Goal: Find contact information: Find contact information

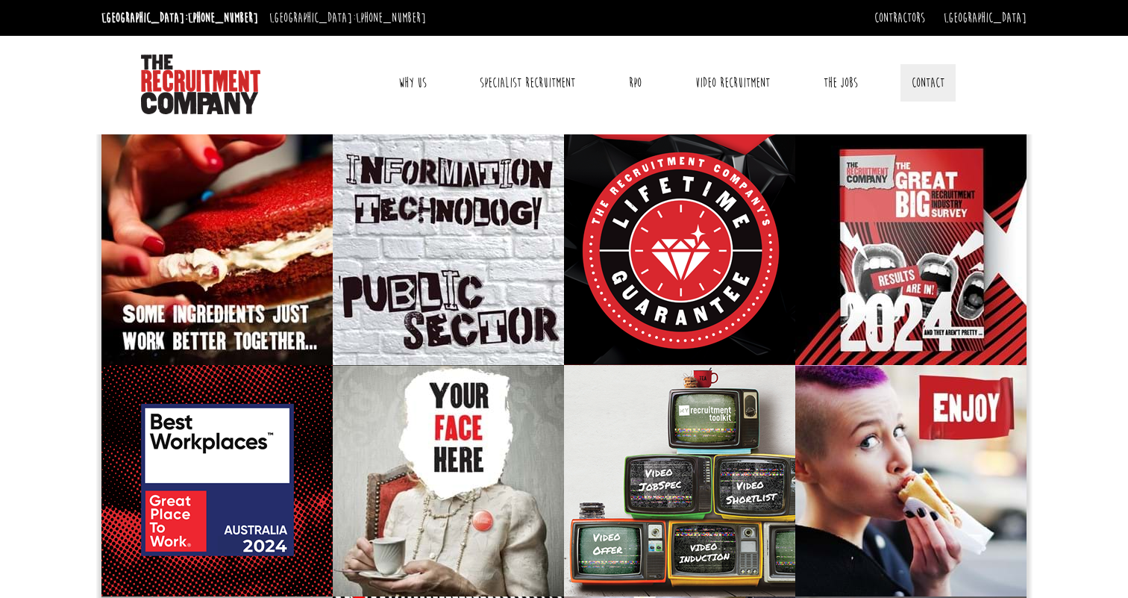
click at [932, 80] on link "Contact" at bounding box center [928, 82] width 55 height 37
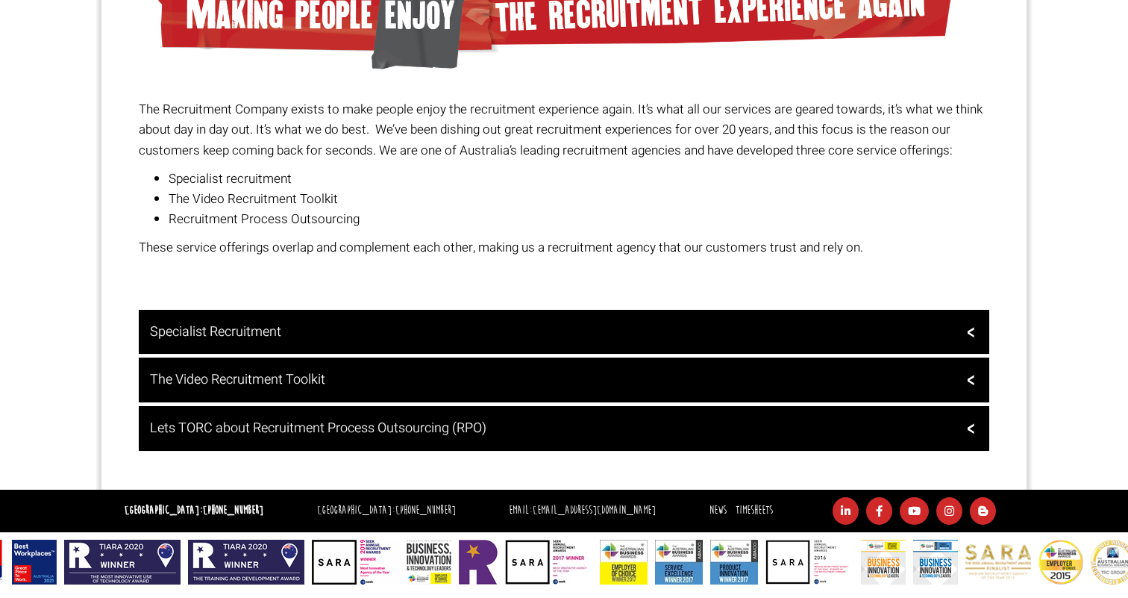
scroll to position [1138, 0]
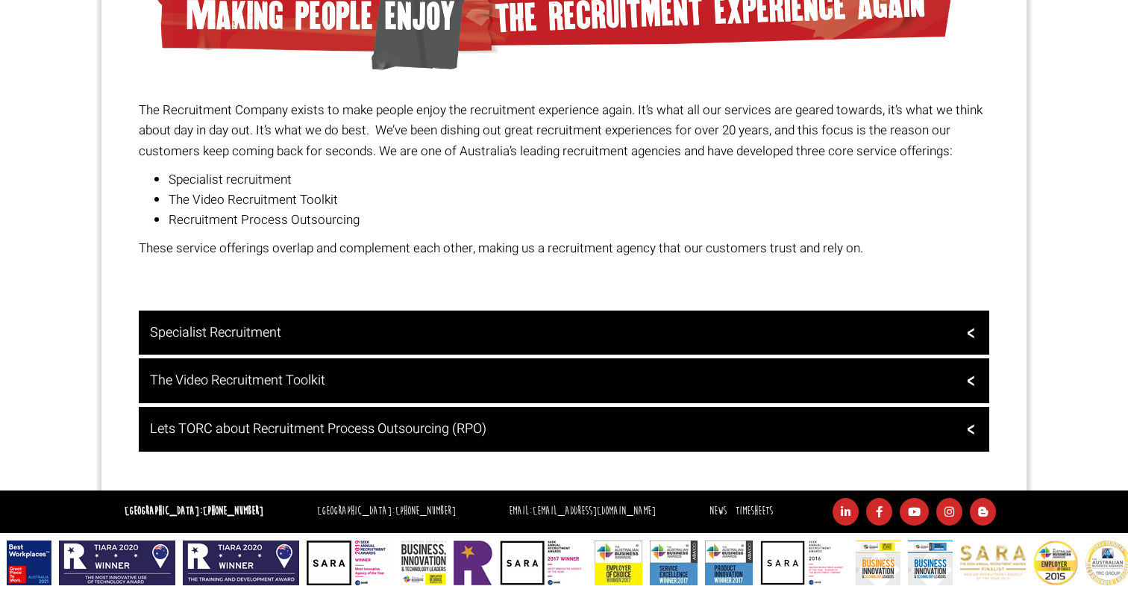
click at [311, 339] on div "Specialist Recruitment" at bounding box center [564, 332] width 851 height 45
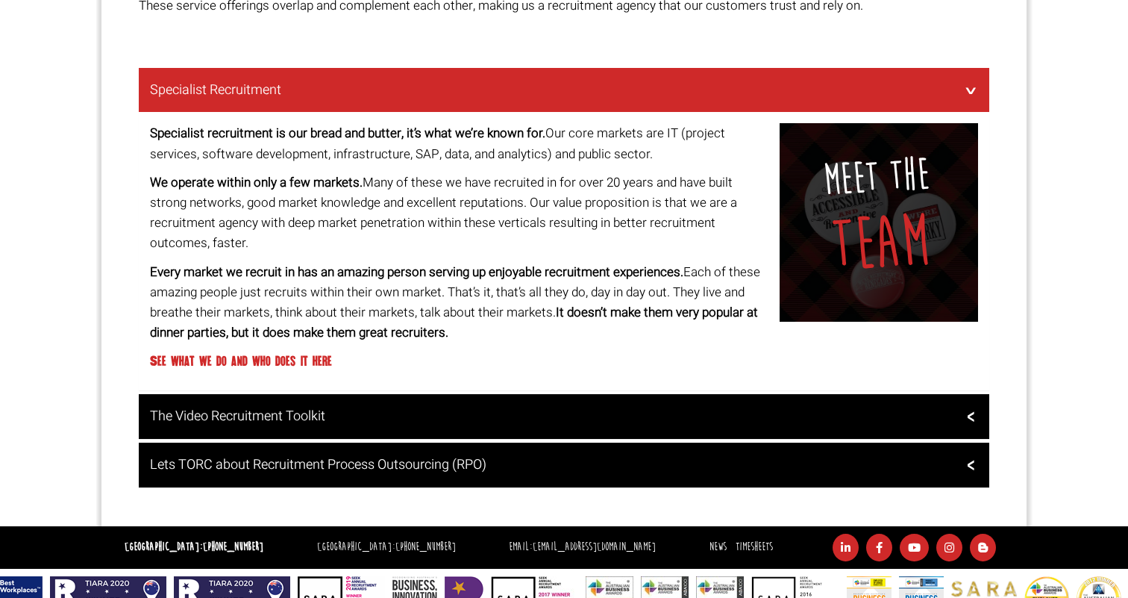
scroll to position [1370, 0]
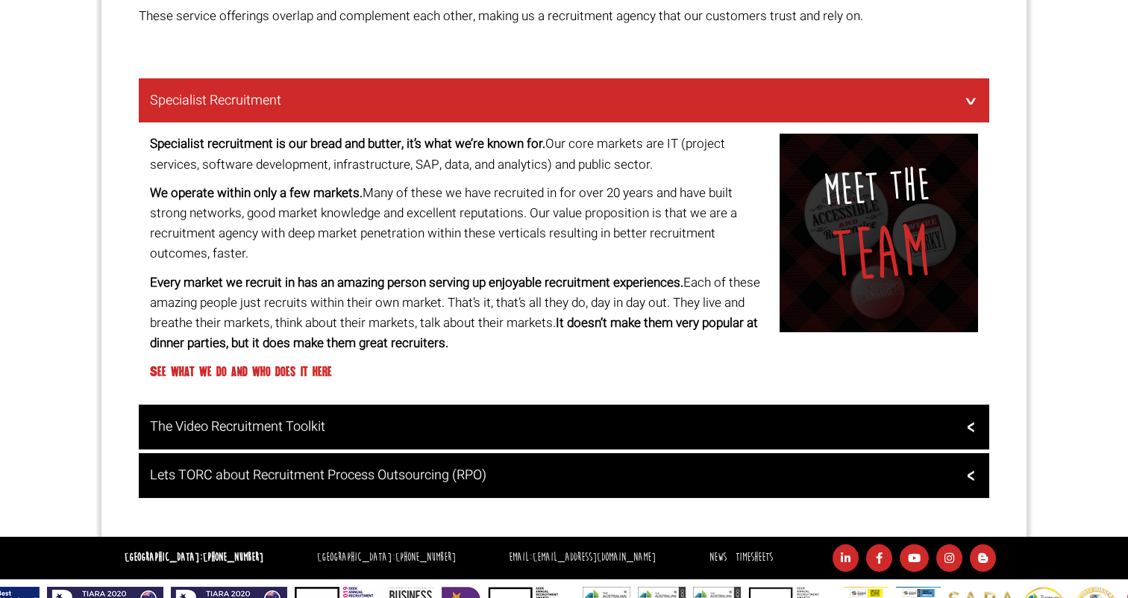
click at [912, 269] on span "team" at bounding box center [880, 254] width 100 height 84
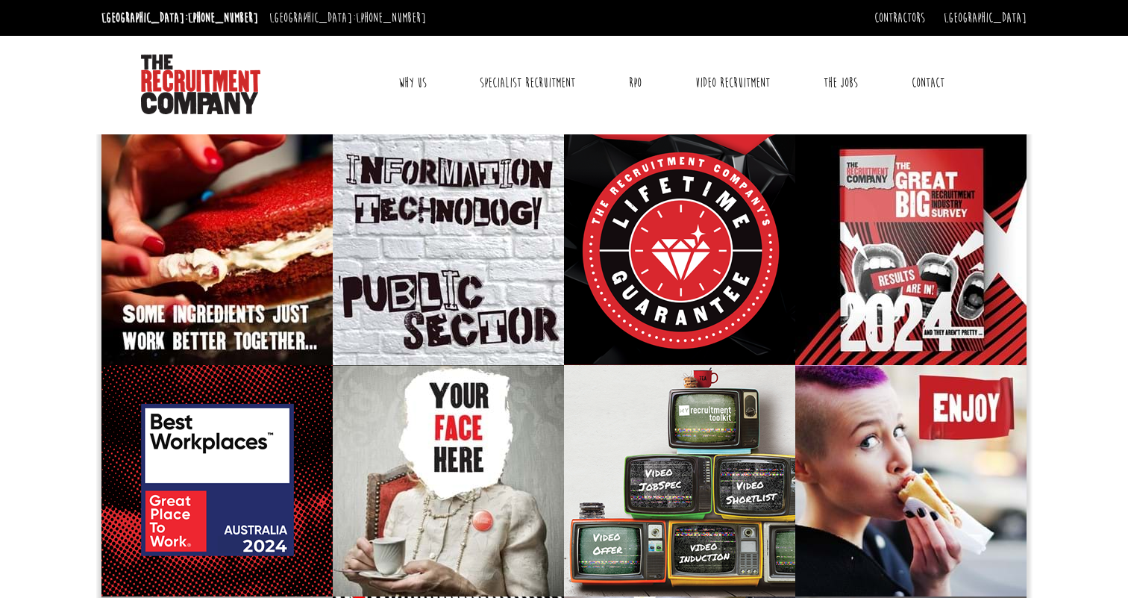
scroll to position [0, 0]
click at [527, 72] on link "Specialist Recruitment" at bounding box center [528, 82] width 118 height 37
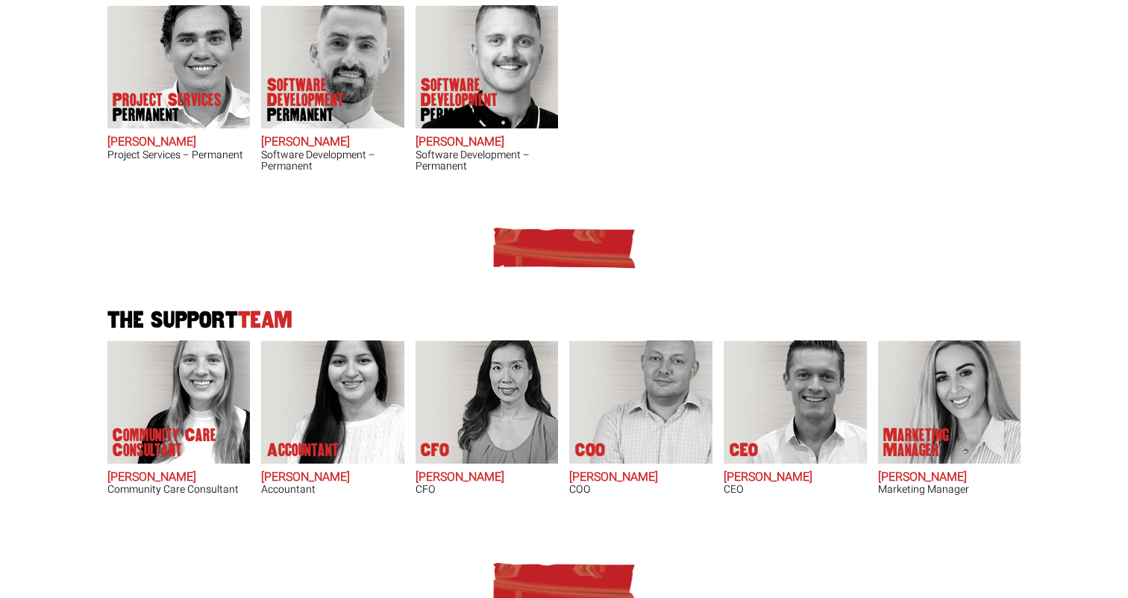
scroll to position [740, 0]
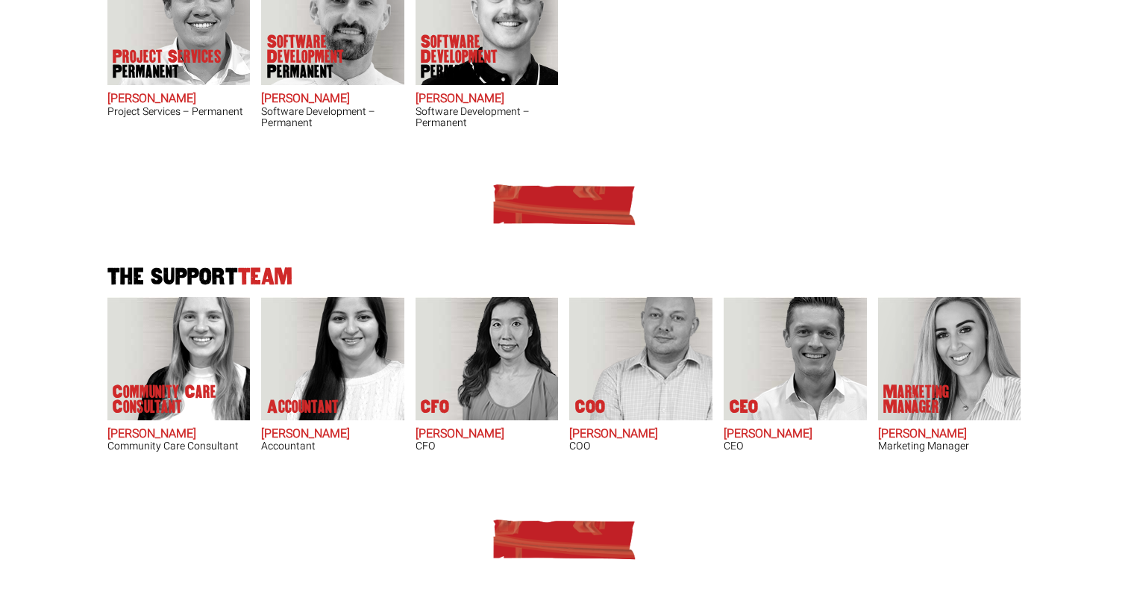
click at [743, 334] on img at bounding box center [803, 358] width 127 height 123
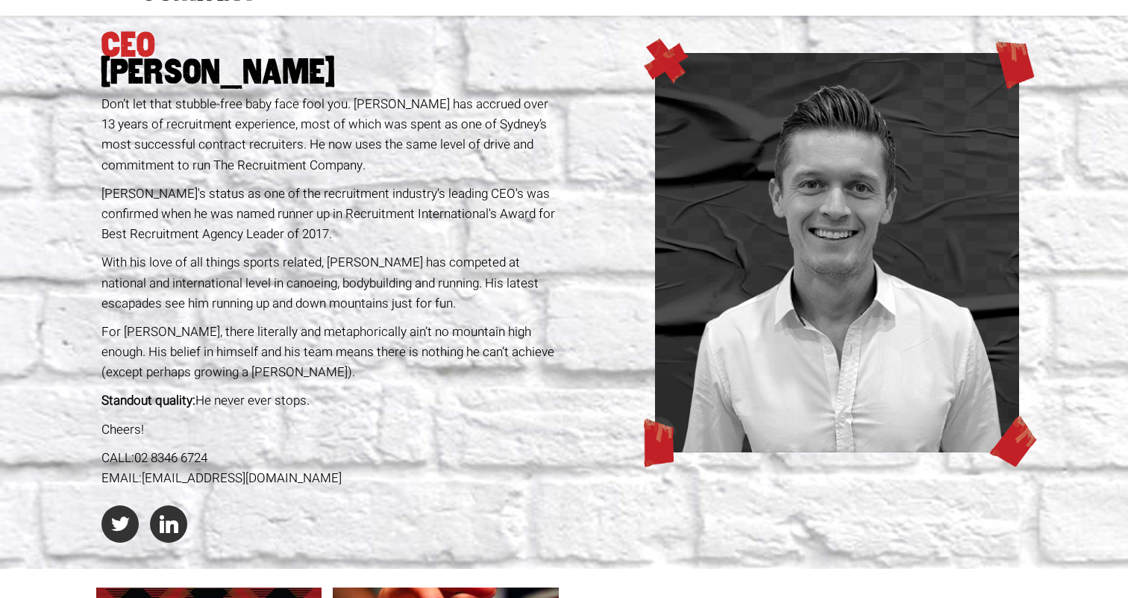
scroll to position [114, 0]
